Goal: Check status: Check status

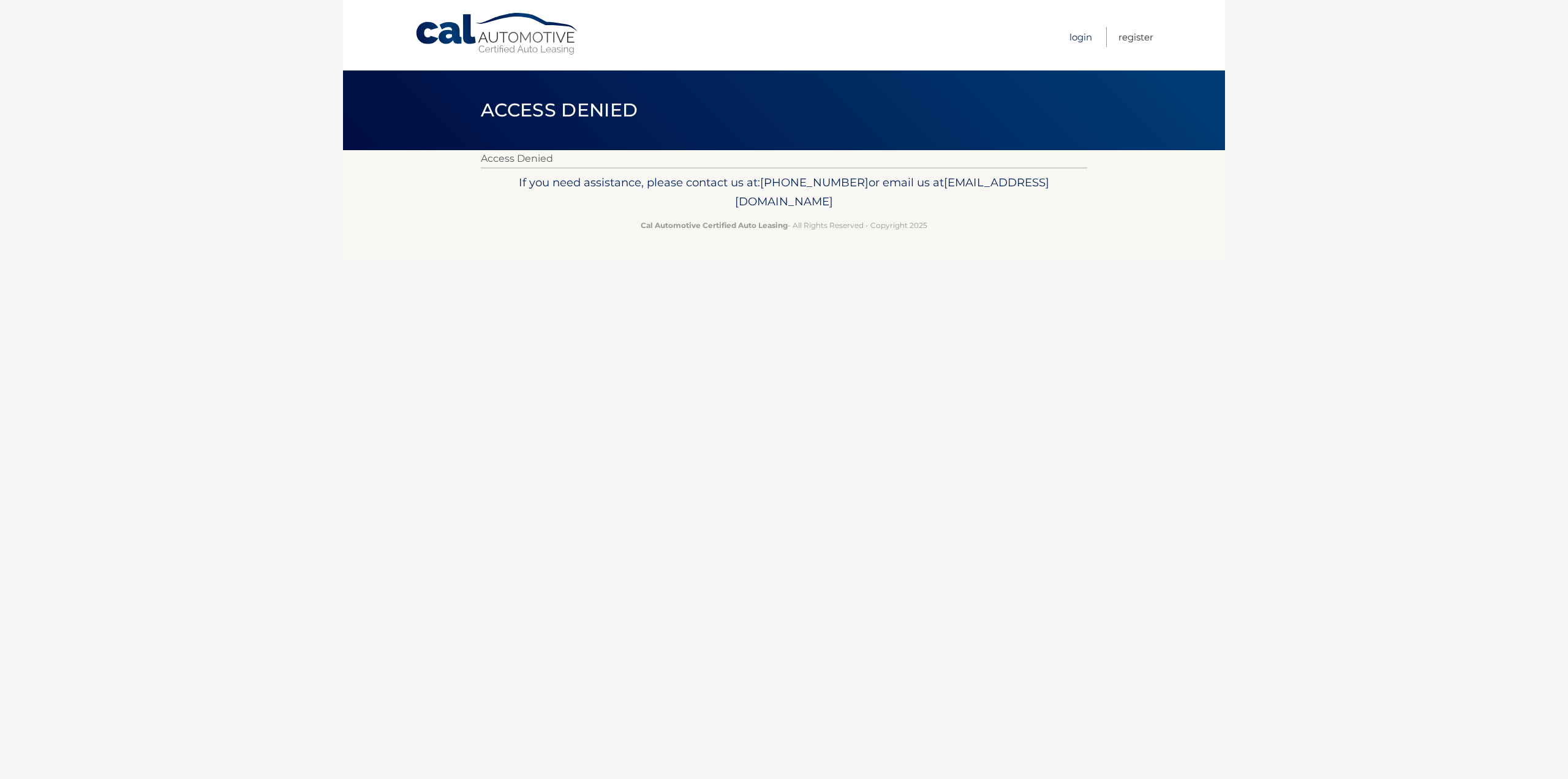
click at [1072, 30] on link "Login" at bounding box center [1081, 37] width 23 height 20
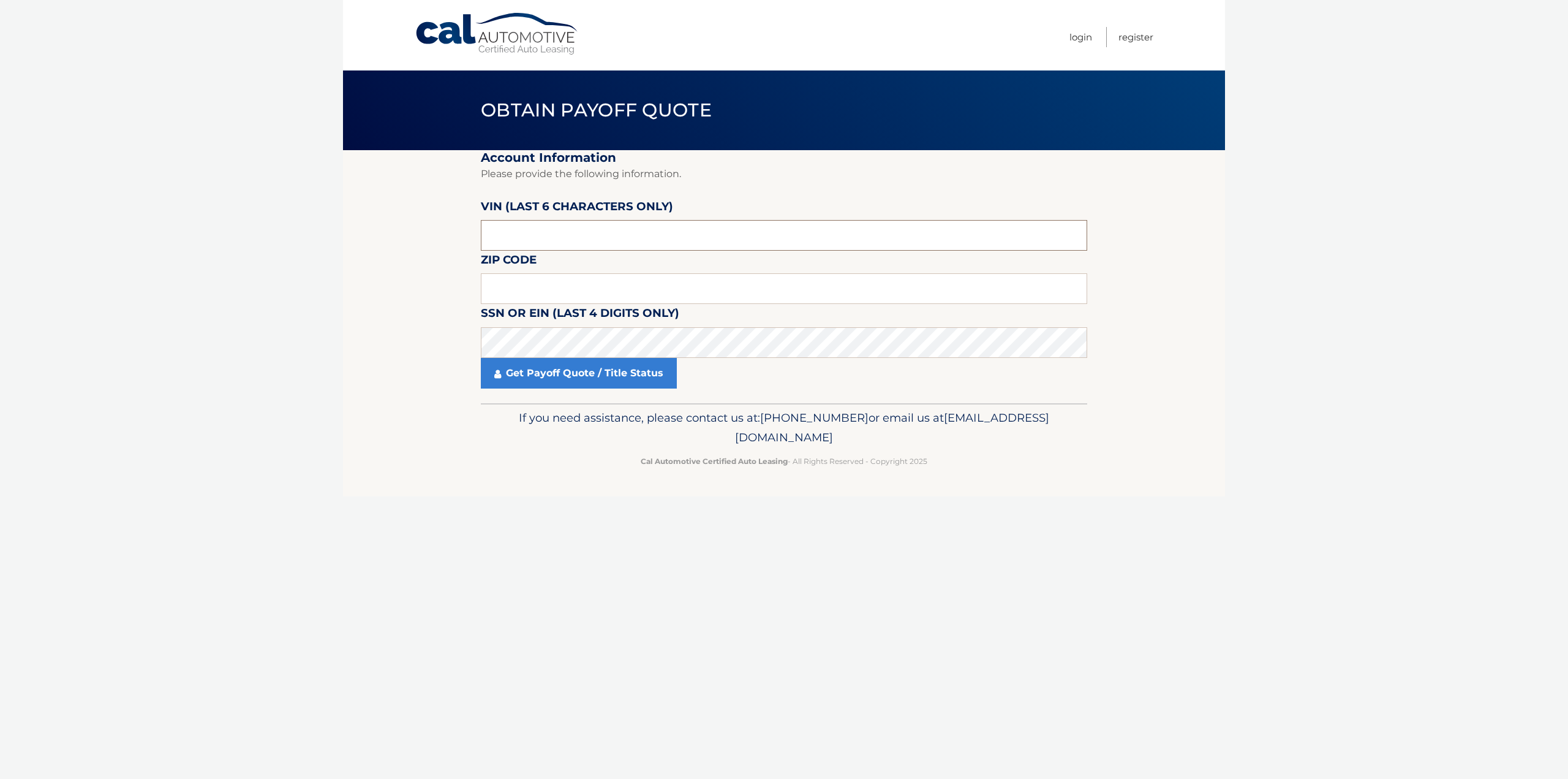
click at [518, 241] on input "text" at bounding box center [784, 235] width 607 height 31
type input "765602"
click at [558, 291] on input "text" at bounding box center [784, 288] width 607 height 31
drag, startPoint x: 513, startPoint y: 283, endPoint x: 431, endPoint y: 318, distance: 89.2
click at [431, 318] on section "Account Information Please provide the following information. VIN (last 6 chara…" at bounding box center [784, 277] width 882 height 253
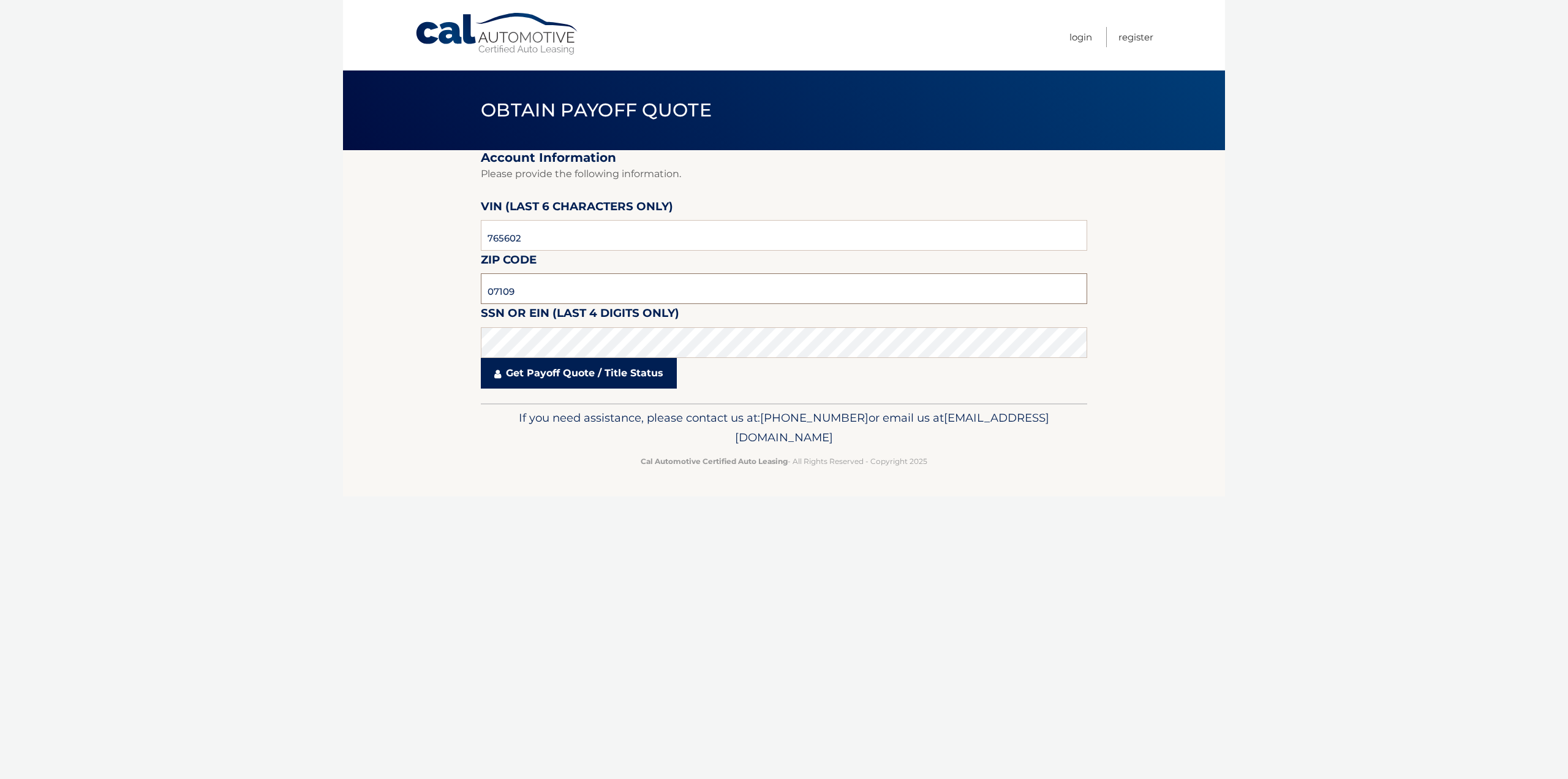
type input "07109"
click at [549, 371] on link "Get Payoff Quote / Title Status" at bounding box center [579, 373] width 196 height 31
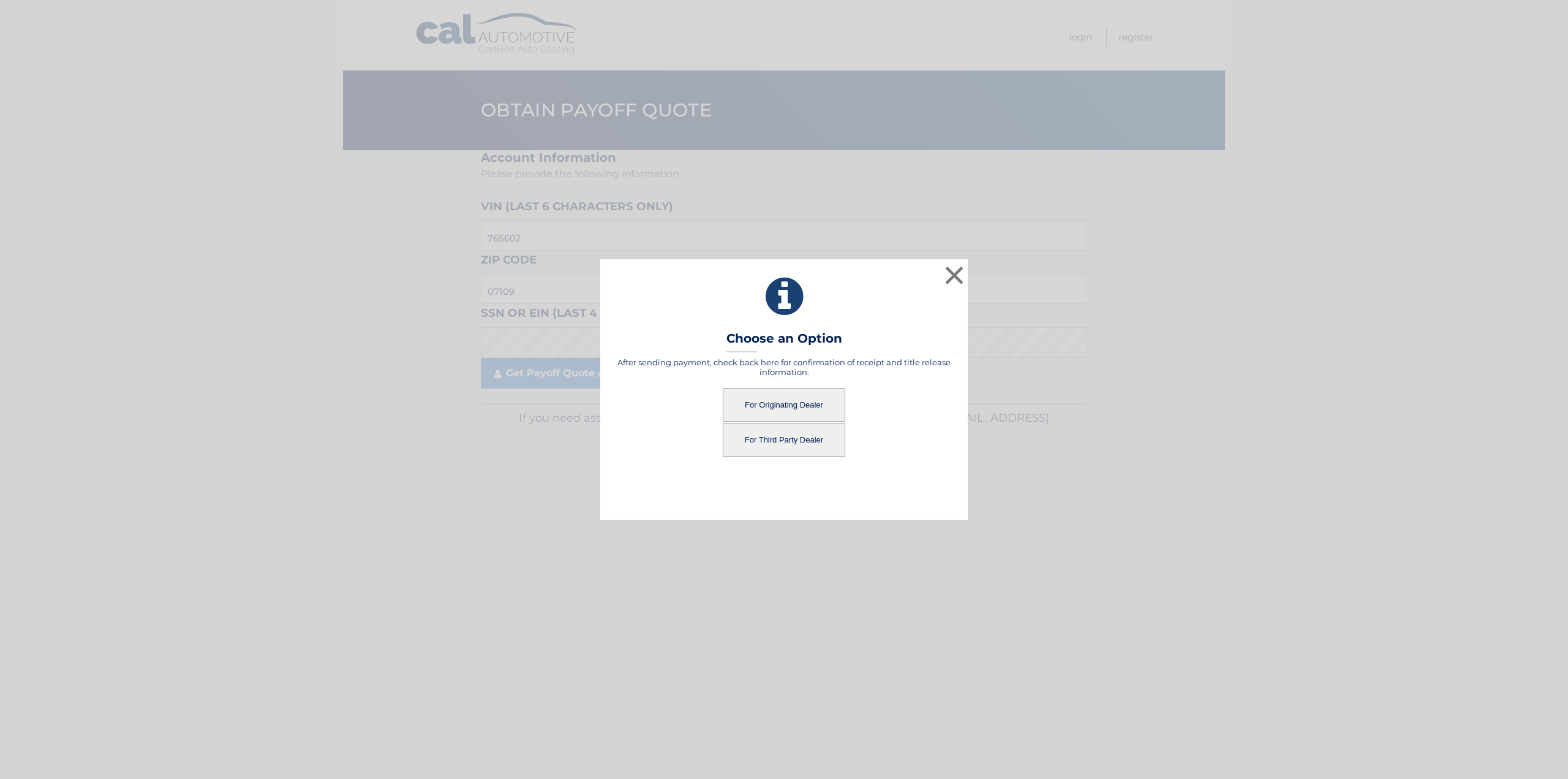
click at [790, 411] on button "For Originating Dealer" at bounding box center [784, 404] width 122 height 34
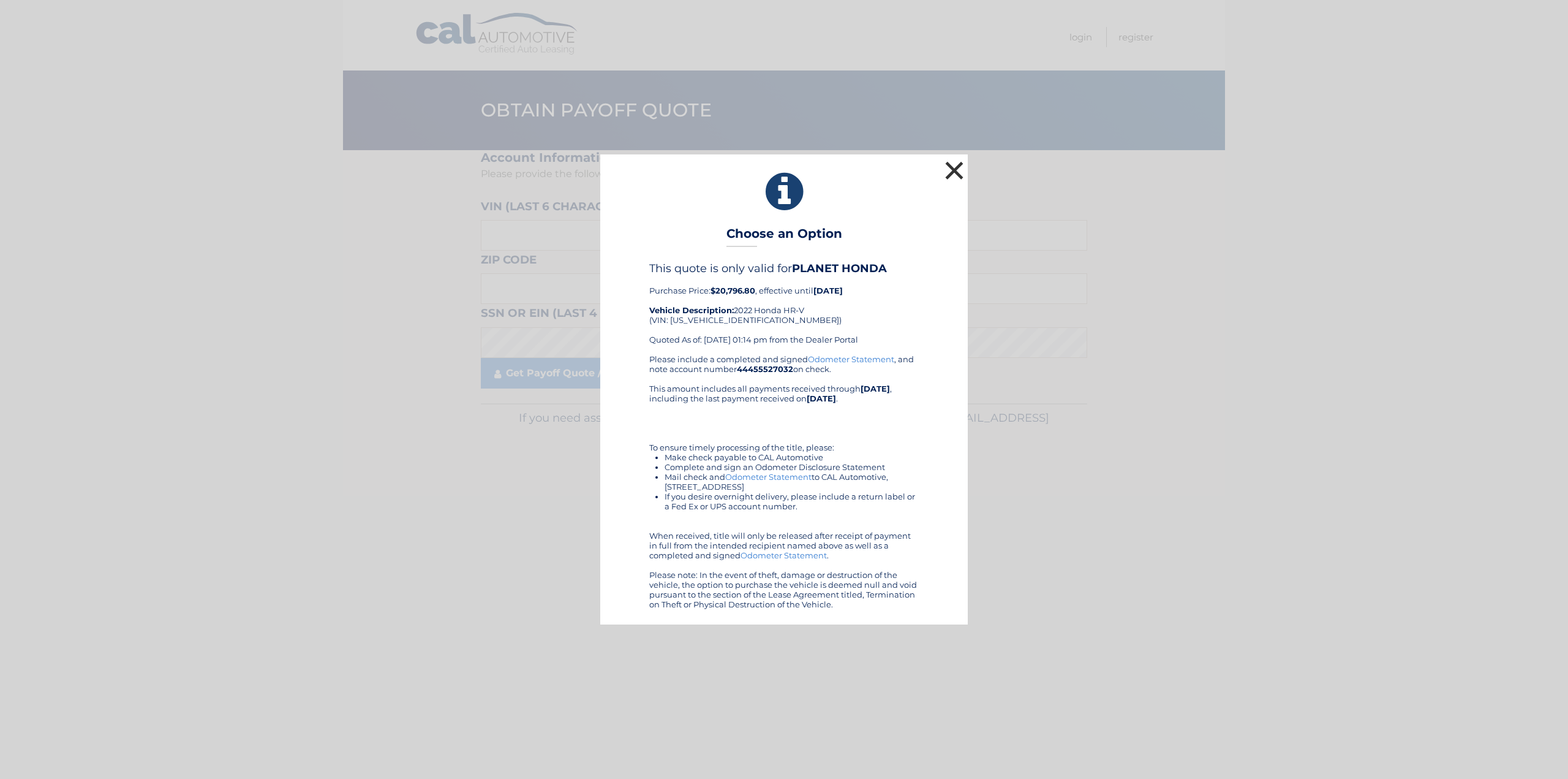
click at [960, 179] on button "×" at bounding box center [954, 170] width 24 height 24
